Goal: Transaction & Acquisition: Book appointment/travel/reservation

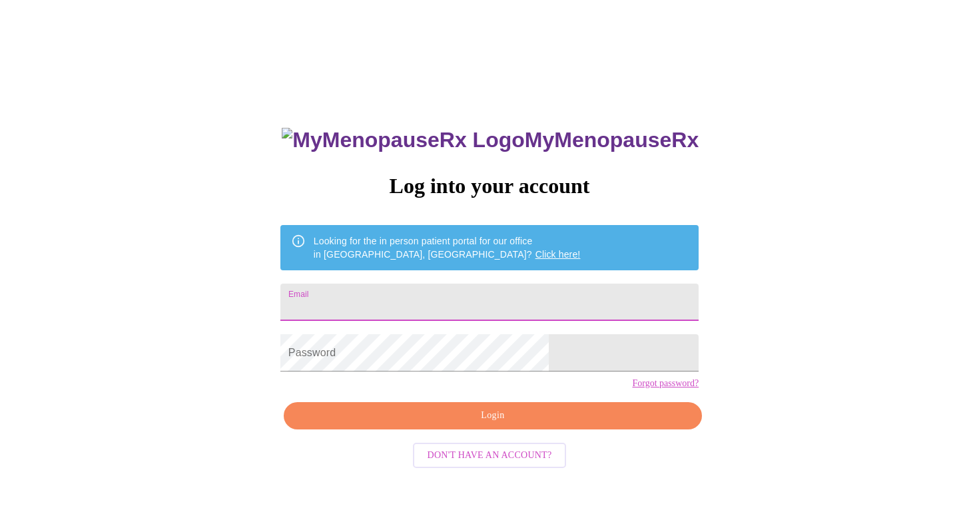
click at [437, 298] on input "Email" at bounding box center [490, 302] width 418 height 37
type input "[EMAIL_ADDRESS][DOMAIN_NAME]"
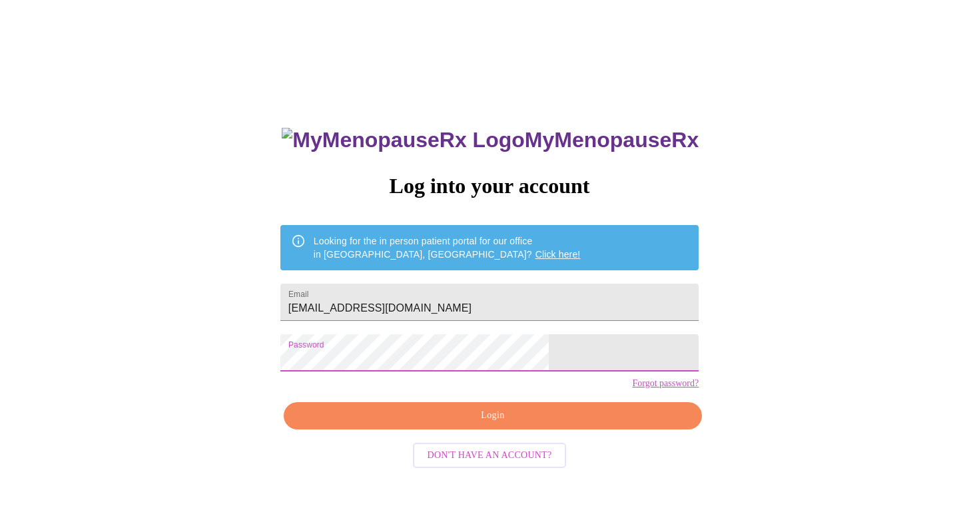
click at [482, 424] on span "Login" at bounding box center [493, 416] width 388 height 17
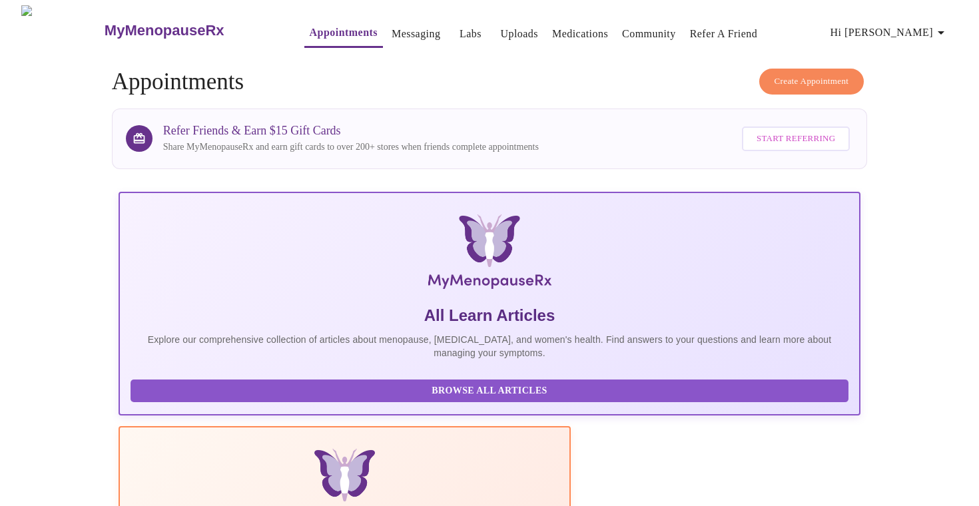
click at [806, 76] on span "Create Appointment" at bounding box center [812, 81] width 75 height 15
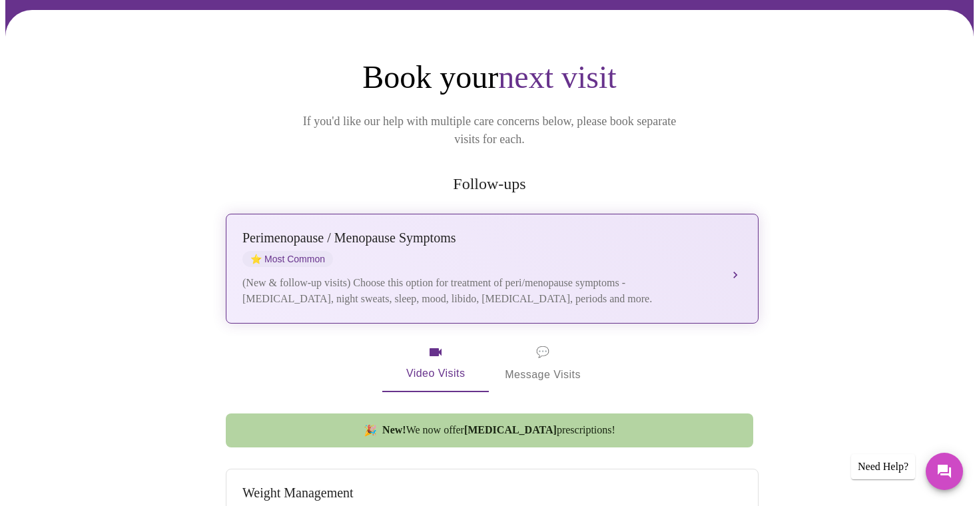
click at [542, 243] on div "[MEDICAL_DATA] / Menopause Symptoms ⭐ Most Common" at bounding box center [479, 249] width 473 height 37
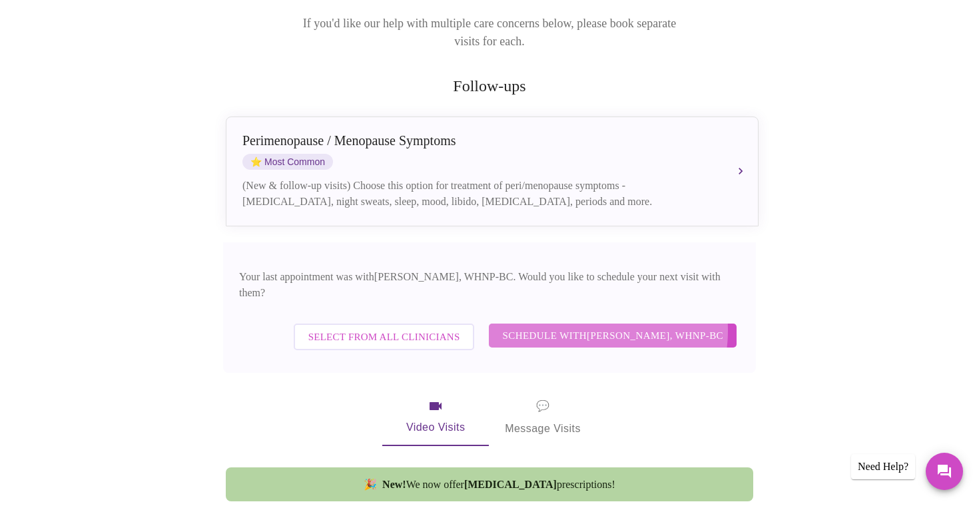
click at [590, 327] on span "Schedule with [PERSON_NAME], WHNP-BC" at bounding box center [612, 335] width 221 height 17
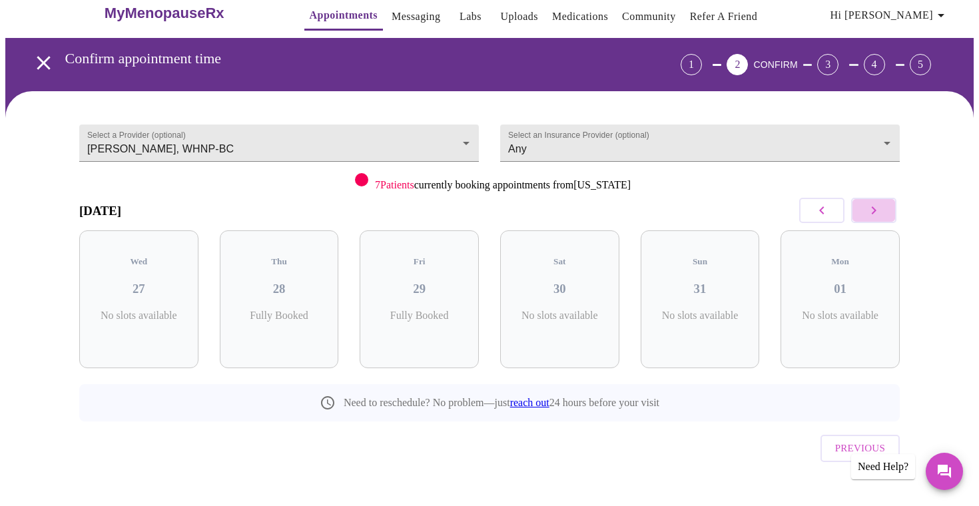
click at [872, 211] on icon "button" at bounding box center [874, 211] width 16 height 16
click at [880, 210] on icon "button" at bounding box center [874, 211] width 16 height 16
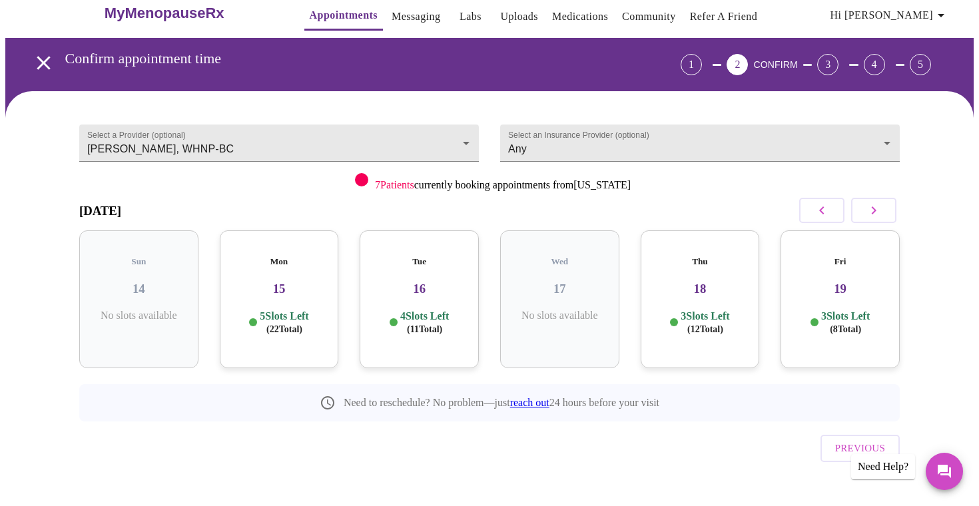
click at [880, 210] on icon "button" at bounding box center [874, 211] width 16 height 16
click at [121, 206] on h3 "[DATE]" at bounding box center [100, 211] width 42 height 15
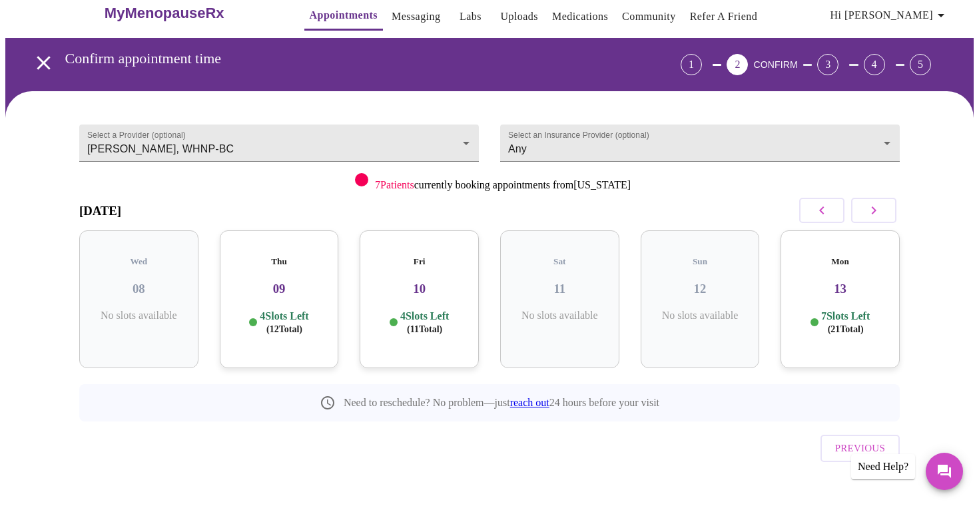
click at [121, 206] on h3 "[DATE]" at bounding box center [100, 211] width 42 height 15
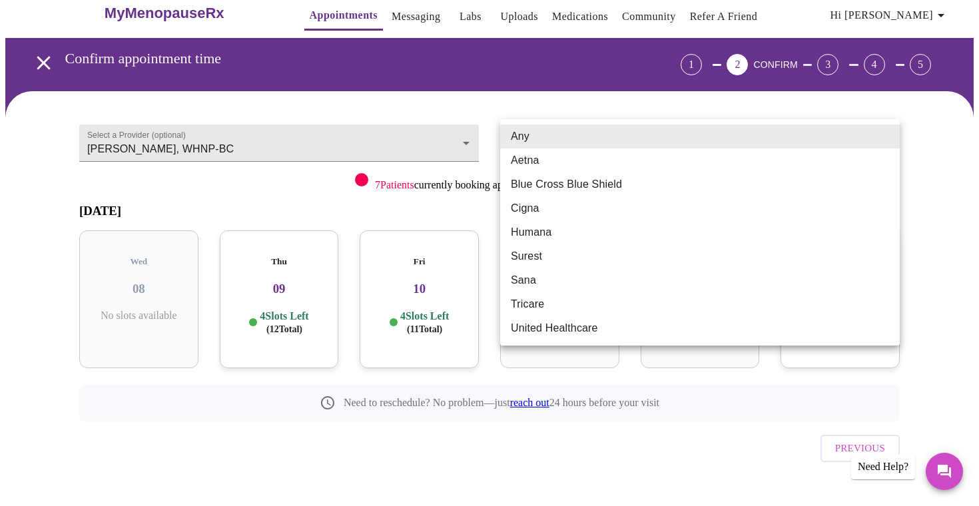
click at [614, 139] on body "MyMenopauseRx Appointments Messaging Labs Uploads Medications Community Refer a…" at bounding box center [489, 258] width 969 height 541
click at [599, 183] on li "Blue Cross Blue Shield" at bounding box center [700, 185] width 400 height 24
type input "Blue Cross Blue Shield"
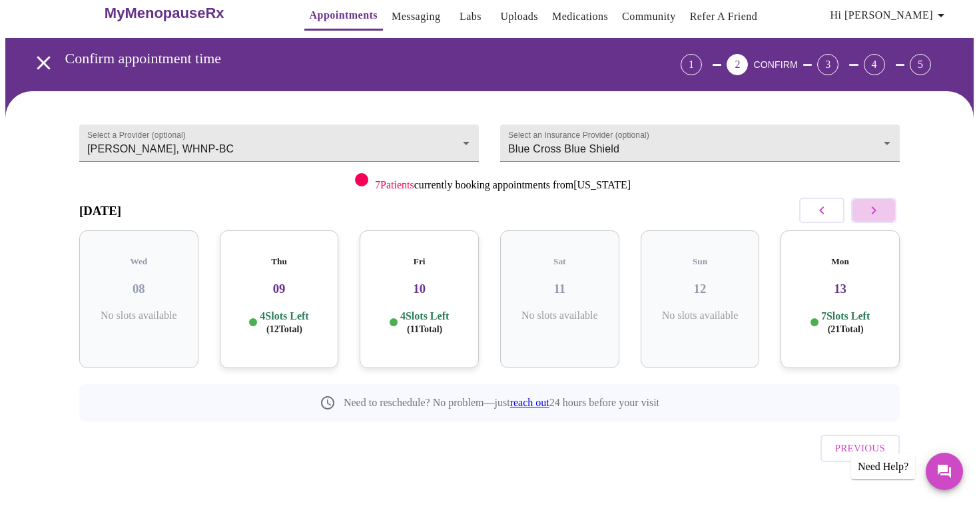
click at [881, 209] on icon "button" at bounding box center [874, 211] width 16 height 16
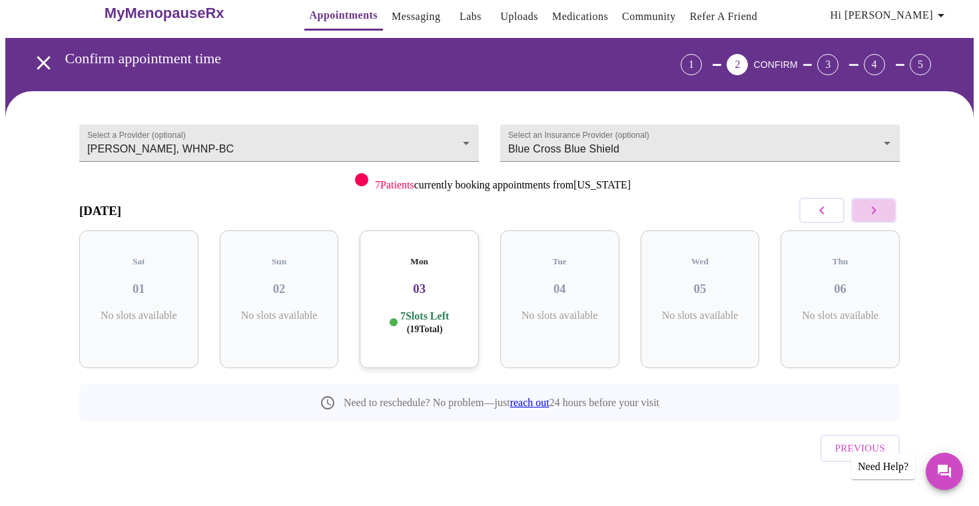
click at [881, 209] on icon "button" at bounding box center [874, 211] width 16 height 16
click at [881, 207] on icon "button" at bounding box center [874, 211] width 16 height 16
click at [881, 208] on icon "button" at bounding box center [874, 211] width 16 height 16
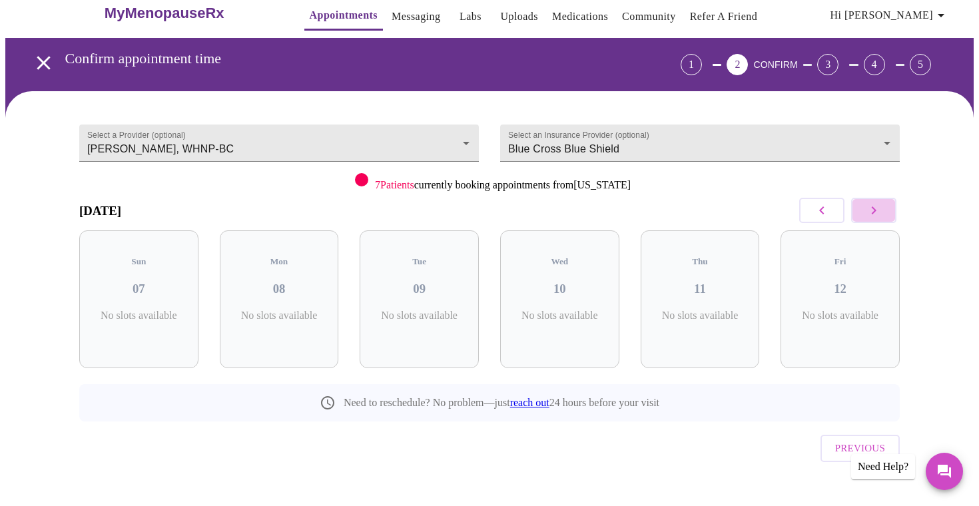
click at [881, 208] on icon "button" at bounding box center [874, 211] width 16 height 16
click at [881, 207] on icon "button" at bounding box center [874, 211] width 16 height 16
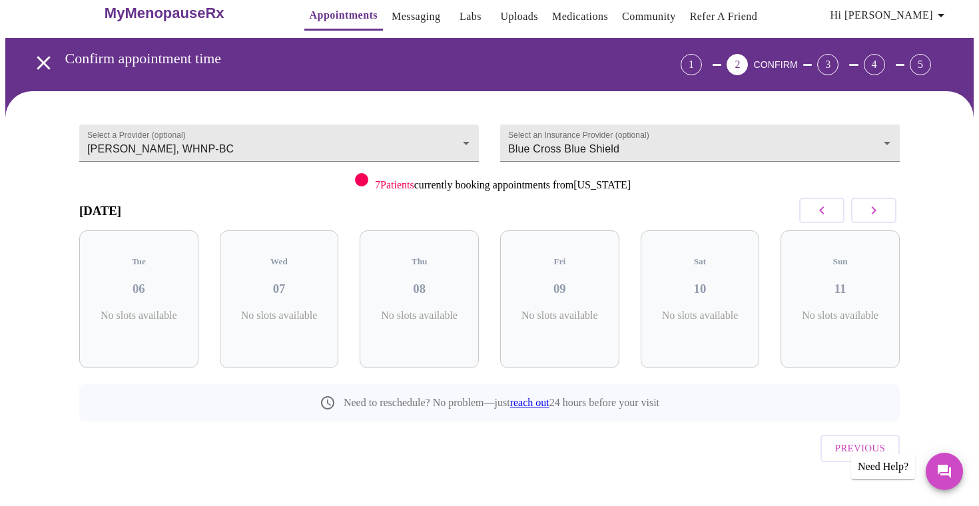
click at [881, 207] on icon "button" at bounding box center [874, 211] width 16 height 16
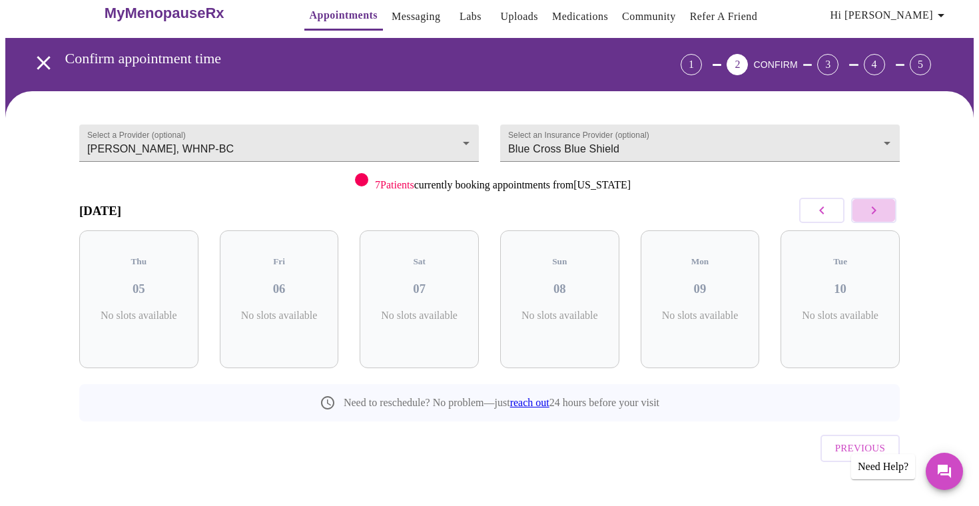
click at [881, 207] on icon "button" at bounding box center [874, 211] width 16 height 16
click at [832, 206] on button "button" at bounding box center [822, 210] width 45 height 25
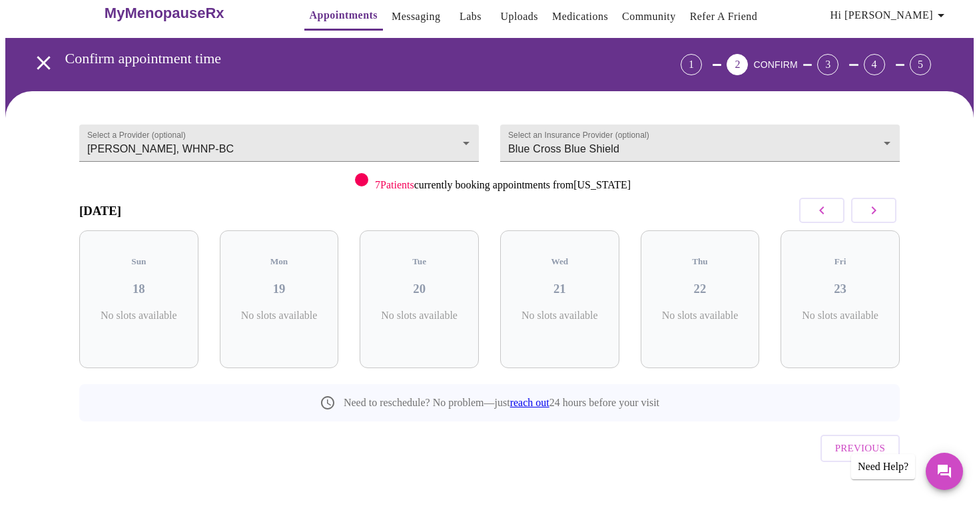
click at [832, 206] on button "button" at bounding box center [822, 210] width 45 height 25
click at [872, 221] on button "button" at bounding box center [874, 210] width 45 height 25
click at [822, 211] on icon "button" at bounding box center [822, 211] width 16 height 16
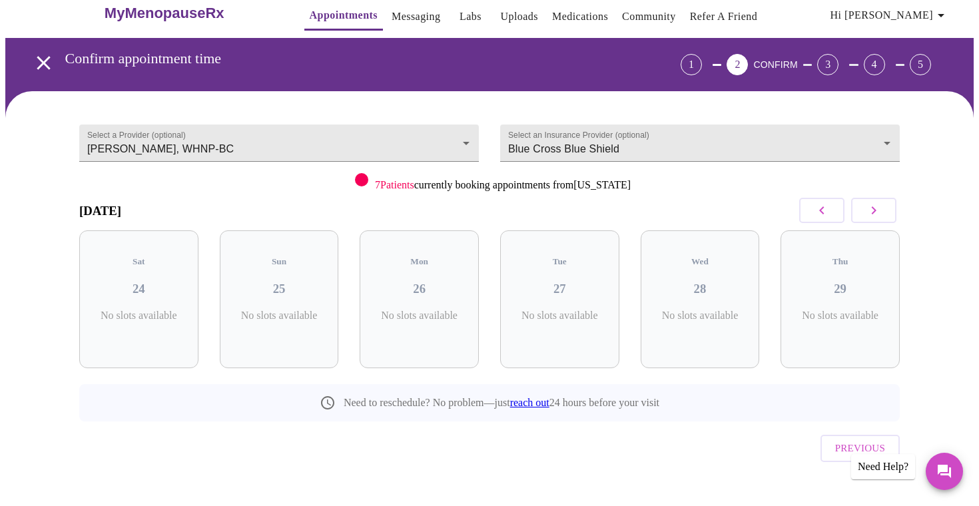
click at [822, 211] on icon "button" at bounding box center [822, 211] width 16 height 16
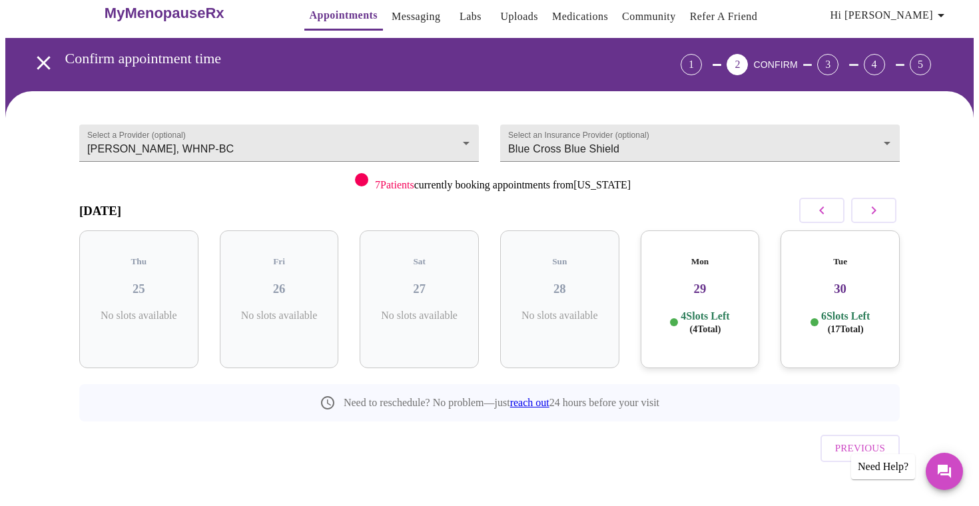
click at [822, 211] on icon "button" at bounding box center [822, 211] width 16 height 16
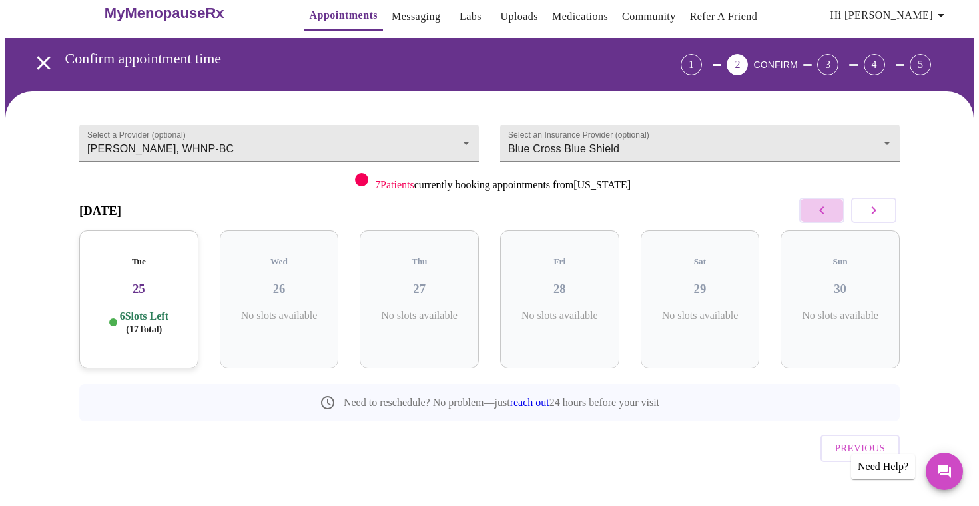
click at [822, 211] on icon "button" at bounding box center [822, 211] width 16 height 16
click at [874, 215] on icon "button" at bounding box center [874, 211] width 16 height 16
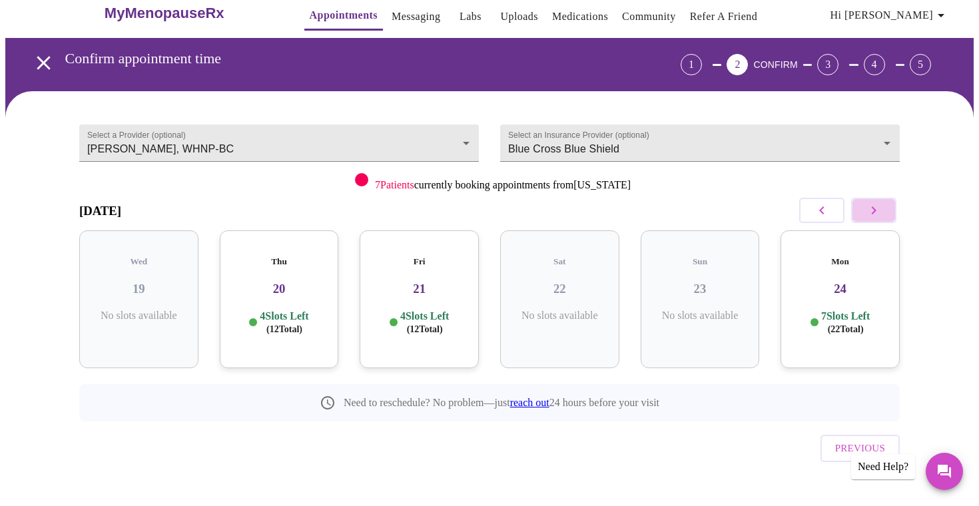
click at [874, 215] on icon "button" at bounding box center [874, 211] width 16 height 16
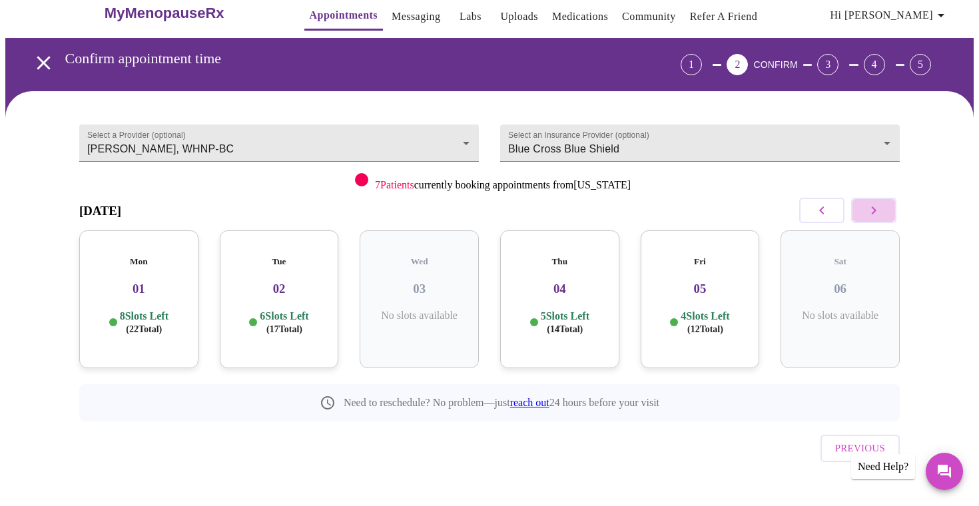
click at [874, 215] on icon "button" at bounding box center [874, 211] width 16 height 16
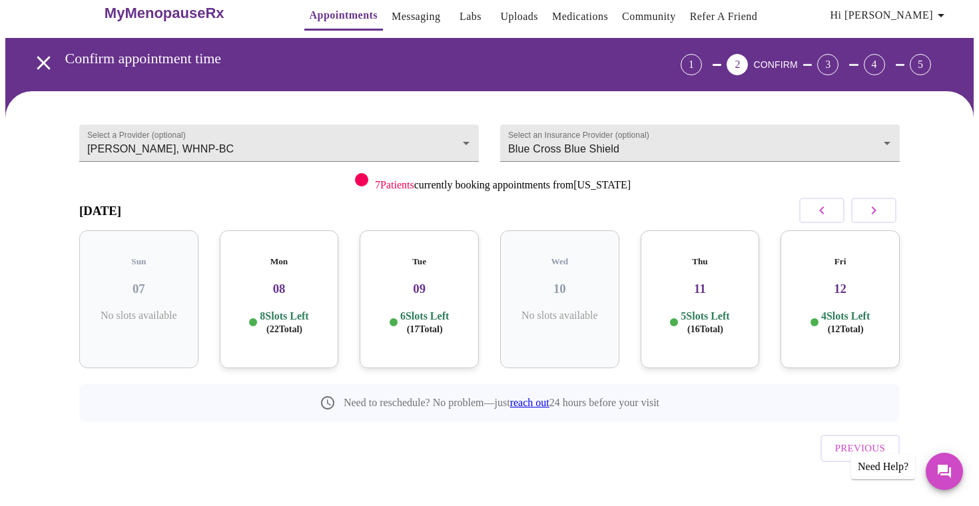
click at [874, 215] on icon "button" at bounding box center [874, 211] width 16 height 16
click at [874, 216] on icon "button" at bounding box center [874, 211] width 16 height 16
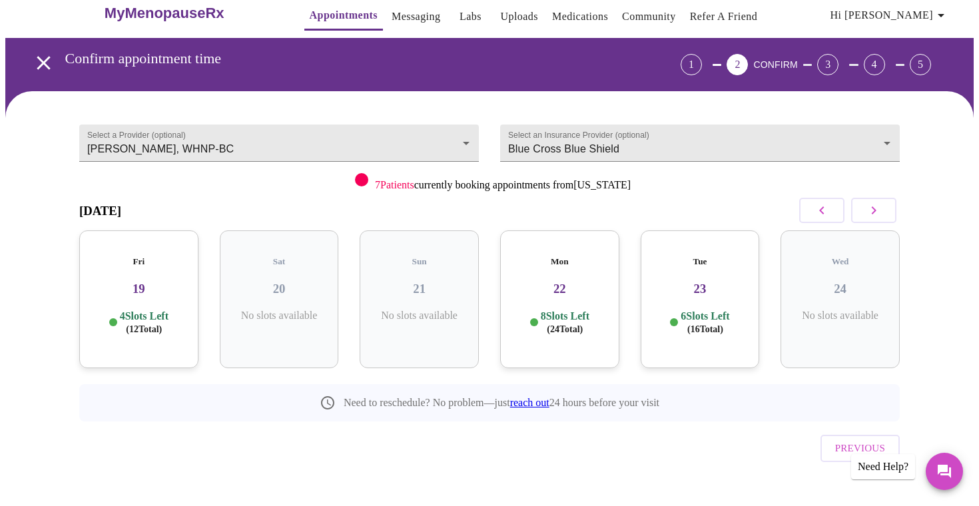
click at [874, 216] on icon "button" at bounding box center [874, 211] width 16 height 16
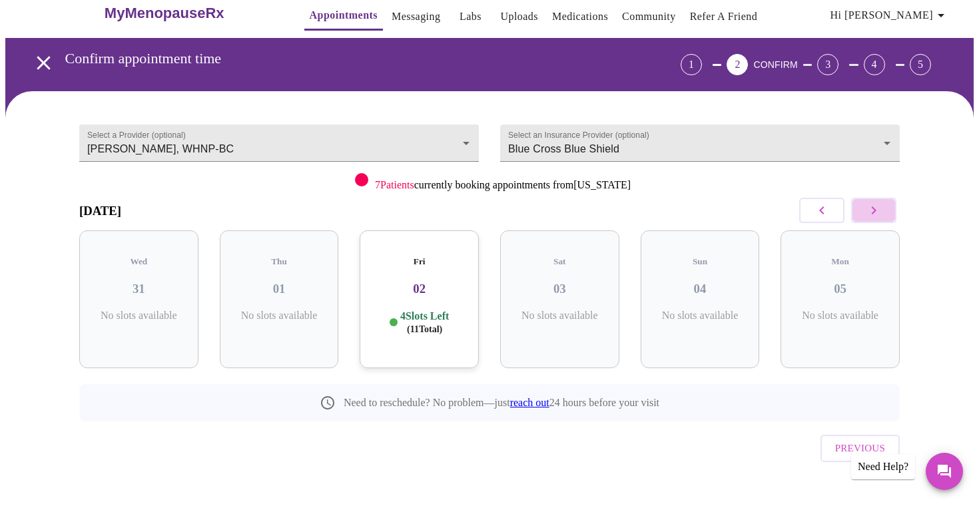
click at [874, 216] on icon "button" at bounding box center [874, 211] width 16 height 16
